Goal: Navigation & Orientation: Find specific page/section

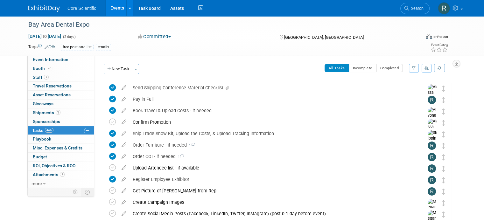
drag, startPoint x: 0, startPoint y: 0, endPoint x: 35, endPoint y: 4, distance: 34.9
click at [35, 4] on link at bounding box center [47, 5] width 39 height 5
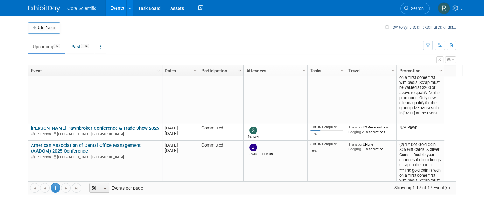
scroll to position [153, 0]
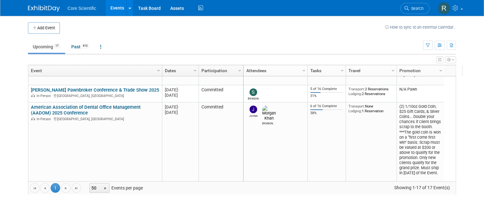
click at [81, 105] on link "American Association of Dental Office Management (AADOM) 2025 Conference" at bounding box center [86, 110] width 110 height 12
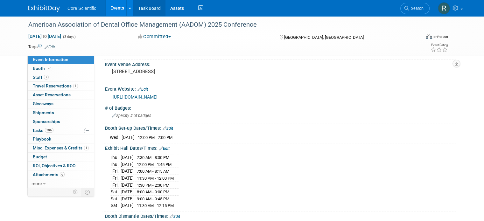
scroll to position [32, 0]
